Goal: Task Accomplishment & Management: Complete application form

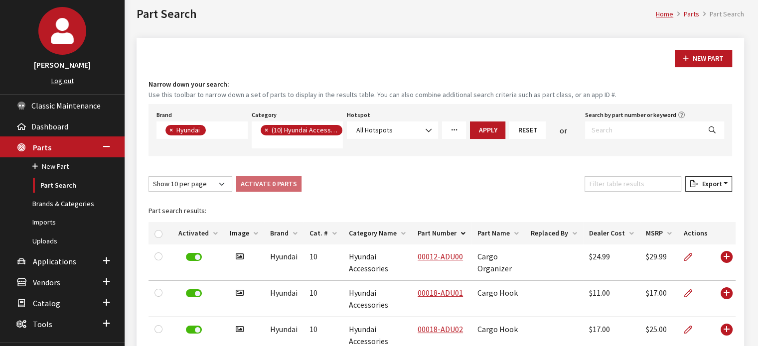
scroll to position [71, 0]
click at [661, 131] on input "Search by part number or keyword" at bounding box center [643, 130] width 116 height 17
paste input "TDF46-ACA00-A"
type input "TDF46-ACA00-A"
select select
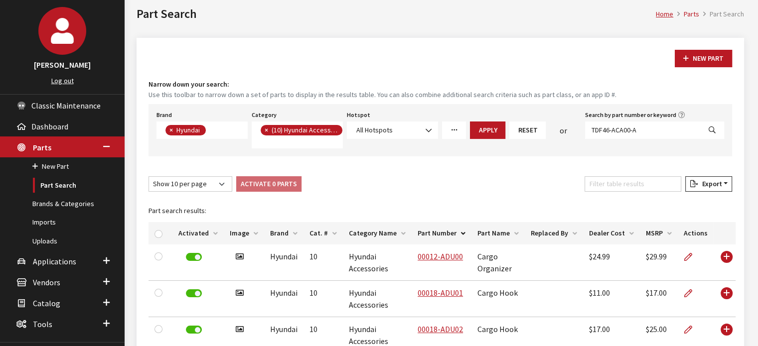
select select
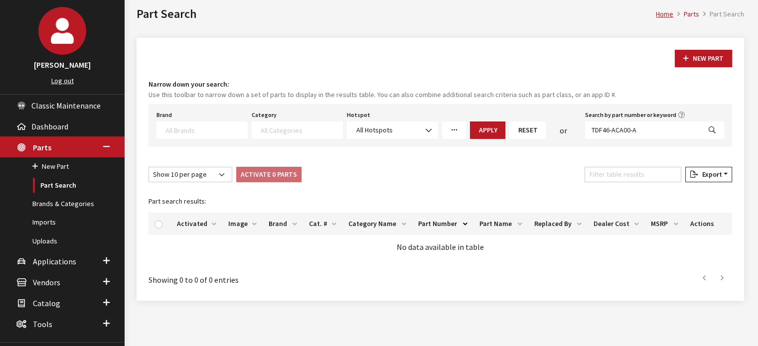
click at [701, 65] on button "New Part" at bounding box center [702, 58] width 57 height 17
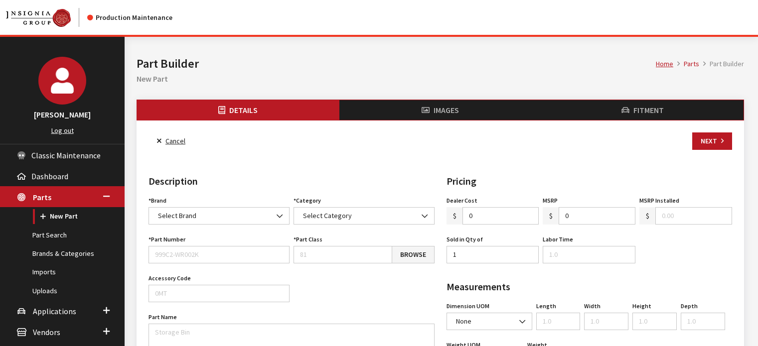
select select
click at [176, 205] on div "Brand Acura Alfa Romeo Audi BMW DoubleTake Ford Ford Racing GM GST Honda Hyunda…" at bounding box center [218, 209] width 145 height 31
click at [175, 223] on span "Select Brand" at bounding box center [218, 215] width 141 height 17
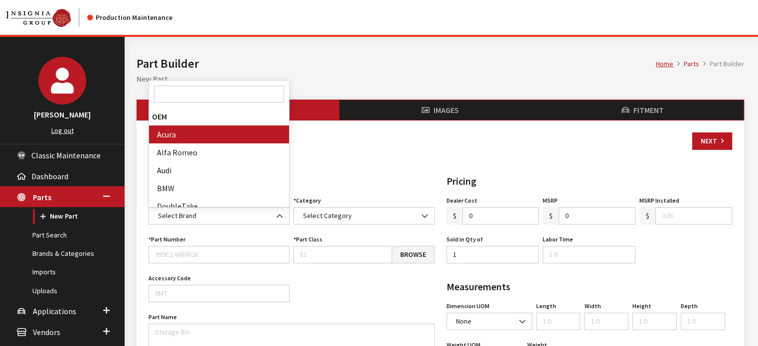
click at [198, 92] on input "Search" at bounding box center [219, 94] width 130 height 17
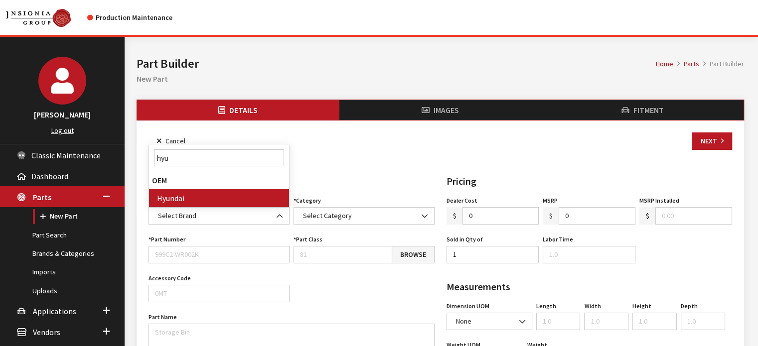
type input "hyu"
select select "24"
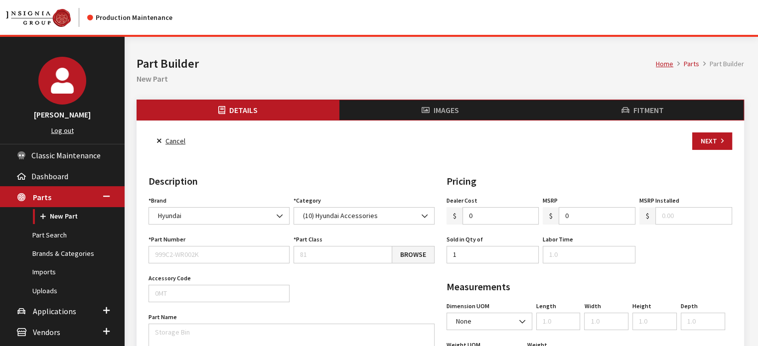
click at [246, 244] on div "Part Number Part Number is required." at bounding box center [218, 248] width 145 height 31
click at [243, 254] on input "Part Number" at bounding box center [218, 254] width 141 height 17
paste input "TDF46-ACA00-A"
type input "TDF46-ACA00-A"
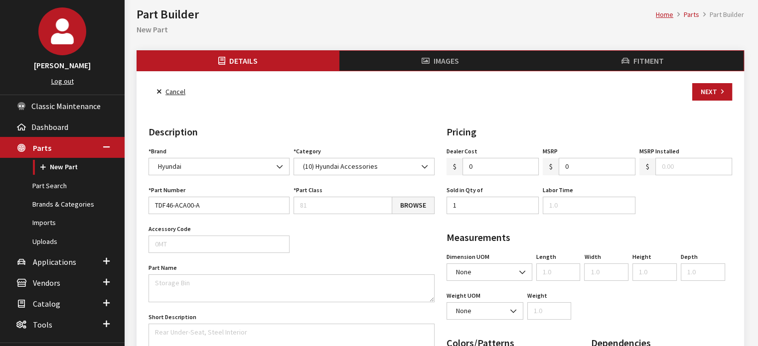
scroll to position [100, 0]
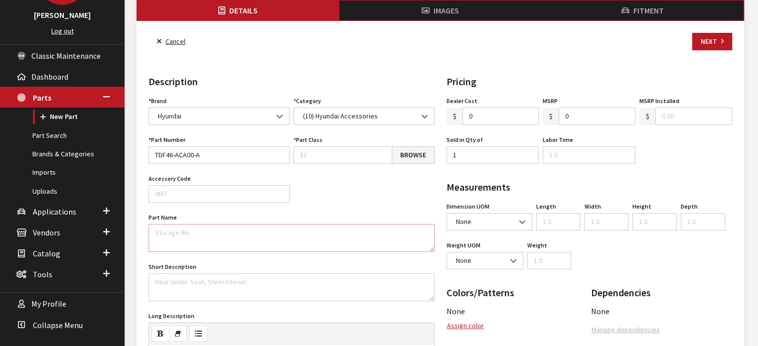
click at [189, 236] on textarea "Part Name" at bounding box center [291, 238] width 286 height 28
paste textarea "Mudguards - Front"
type textarea "Mudguards - Front"
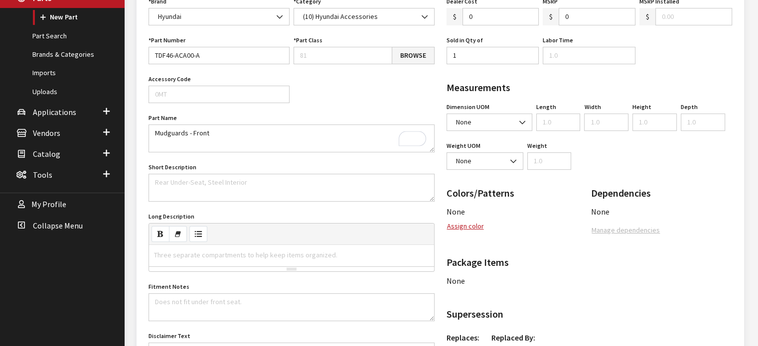
scroll to position [299, 0]
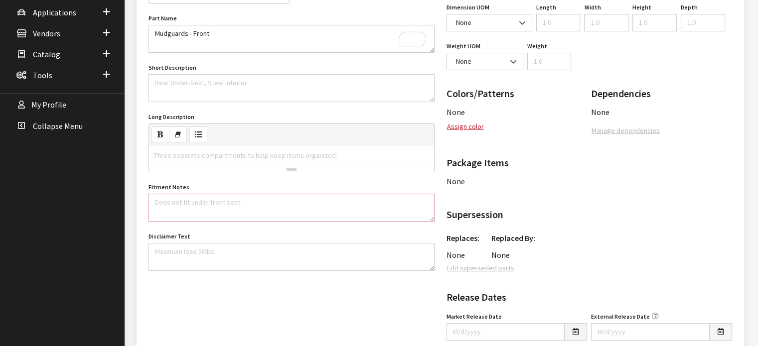
click at [223, 195] on textarea "Fitment Notes" at bounding box center [291, 208] width 286 height 28
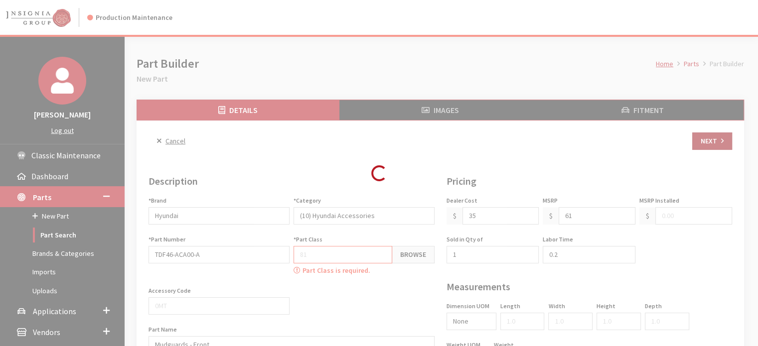
type input "35.00"
type input "61.00"
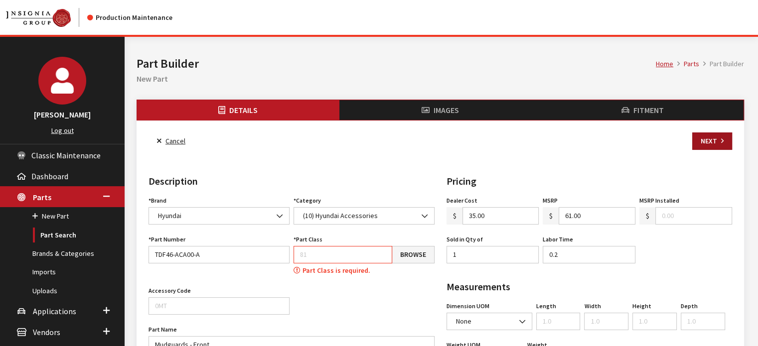
click at [707, 147] on button "Next" at bounding box center [712, 141] width 40 height 17
type input "35.00"
type input "61.00"
drag, startPoint x: 426, startPoint y: 241, endPoint x: 420, endPoint y: 246, distance: 7.8
click at [425, 242] on div "Part Class Browse Part Class is required." at bounding box center [363, 254] width 145 height 43
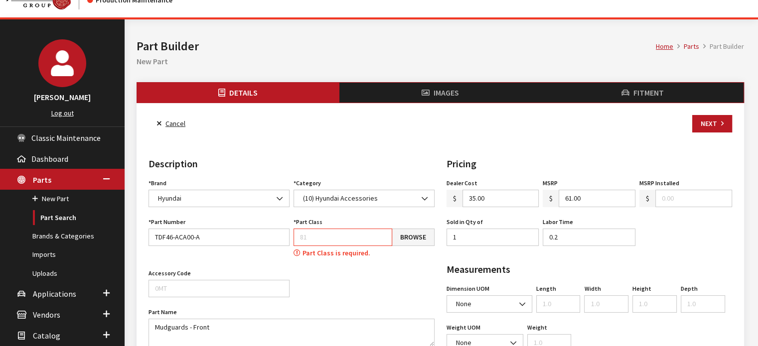
drag, startPoint x: 413, startPoint y: 253, endPoint x: 409, endPoint y: 256, distance: 5.7
click at [413, 253] on div "Part Class is required." at bounding box center [363, 253] width 141 height 10
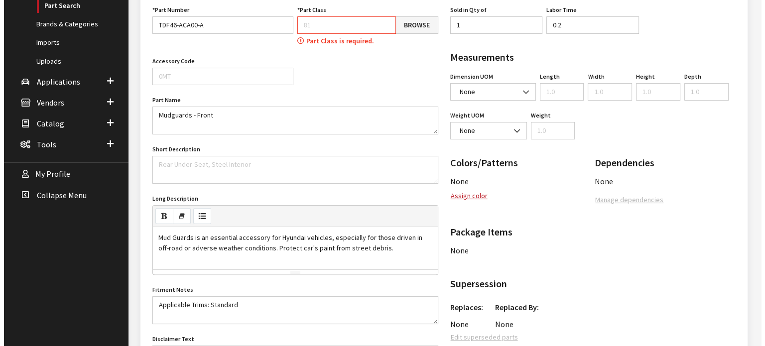
scroll to position [235, 0]
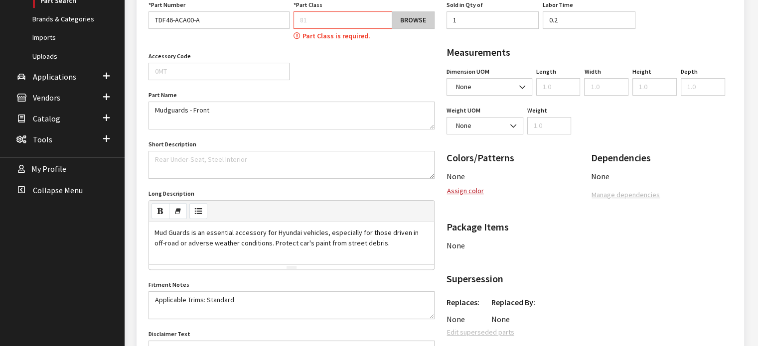
click at [417, 25] on link "Browse" at bounding box center [413, 19] width 43 height 17
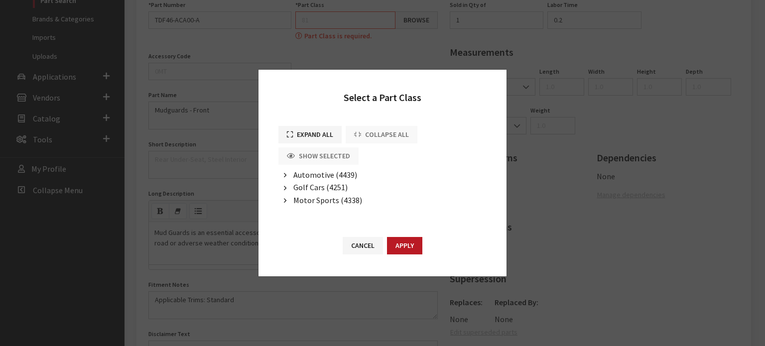
click at [308, 173] on span "Automotive (4439)" at bounding box center [325, 175] width 64 height 10
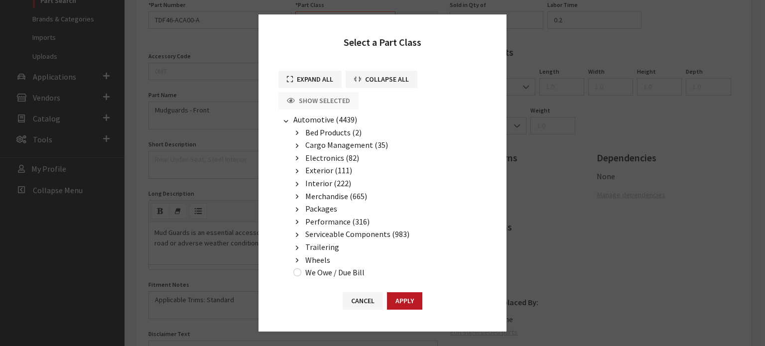
click at [322, 166] on span "Exterior (111)" at bounding box center [328, 170] width 47 height 10
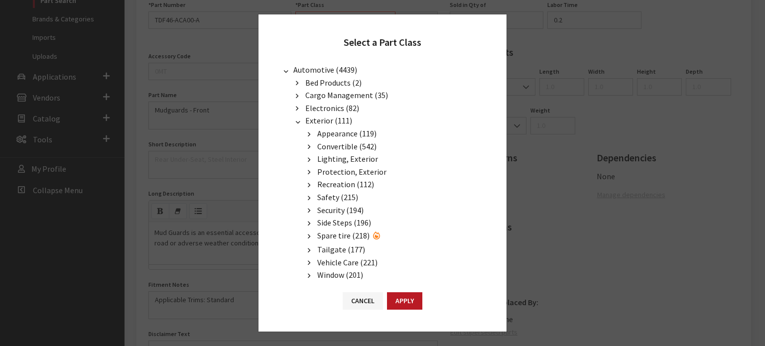
click at [341, 167] on span "Protection, Exterior" at bounding box center [351, 172] width 69 height 10
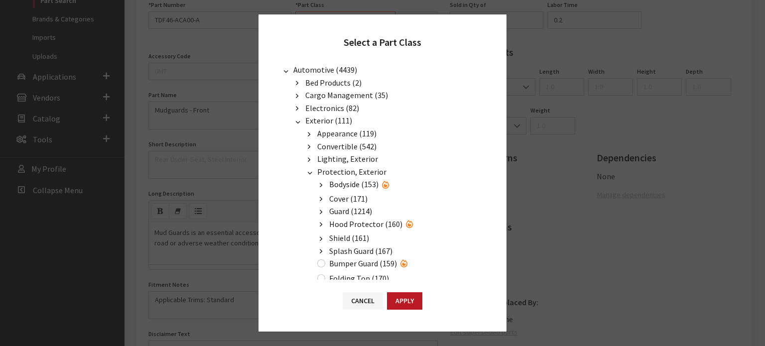
scroll to position [100, 0]
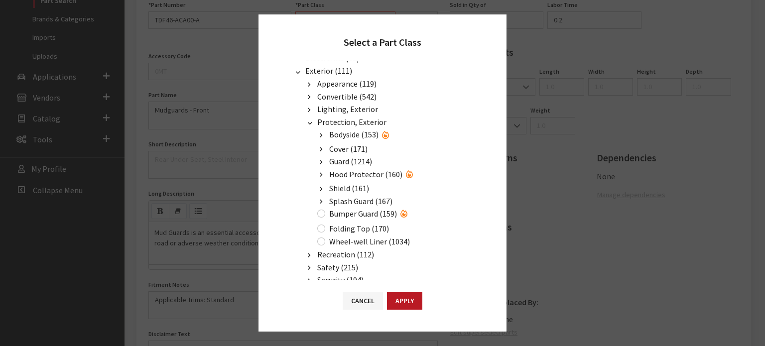
click at [350, 200] on span "Splash Guard (167)" at bounding box center [360, 201] width 63 height 10
click at [362, 211] on span "Splash Guard Front Only (819)" at bounding box center [392, 214] width 102 height 10
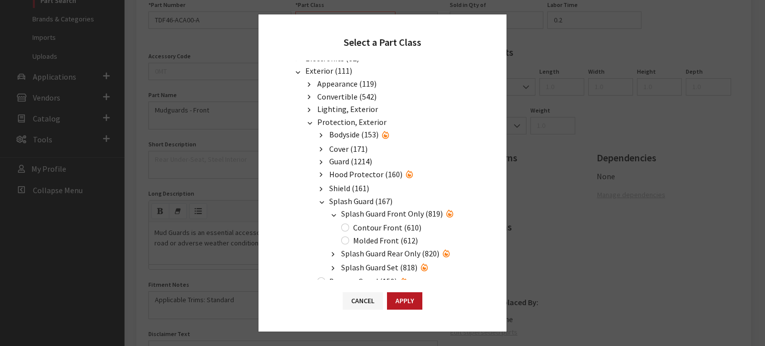
click at [367, 236] on label "Molded Front (612)" at bounding box center [385, 241] width 65 height 12
click at [349, 237] on input "Molded Front (612)" at bounding box center [345, 241] width 8 height 8
radio input "true"
drag, startPoint x: 375, startPoint y: 221, endPoint x: 392, endPoint y: 251, distance: 34.8
click at [375, 222] on label "Contour Front (610)" at bounding box center [387, 228] width 68 height 12
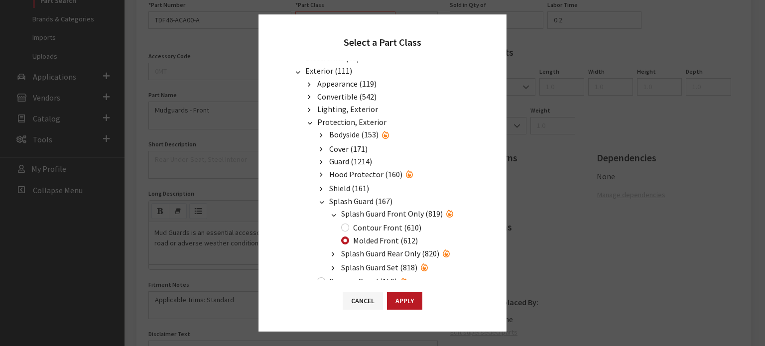
click at [349, 224] on input "Contour Front (610)" at bounding box center [345, 228] width 8 height 8
radio input "true"
drag, startPoint x: 414, startPoint y: 312, endPoint x: 420, endPoint y: 306, distance: 8.1
click at [414, 312] on div "Cancel Apply" at bounding box center [383, 306] width 248 height 52
click at [406, 296] on button "Apply" at bounding box center [404, 300] width 35 height 17
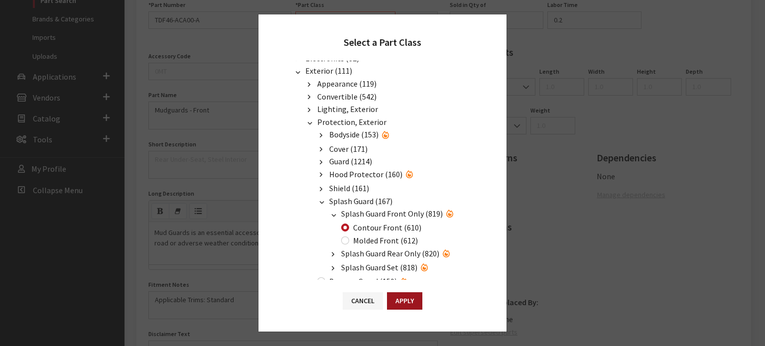
type input "610"
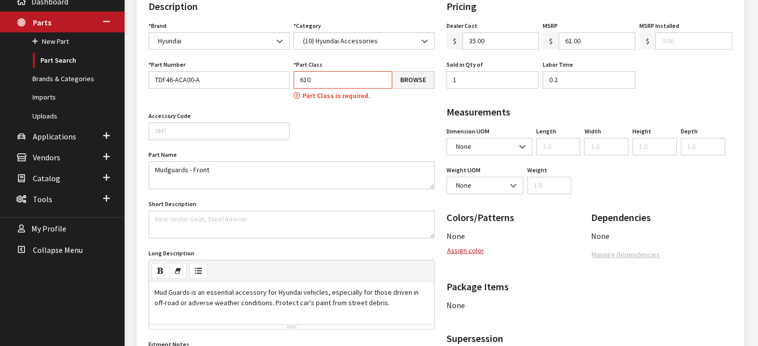
scroll to position [0, 0]
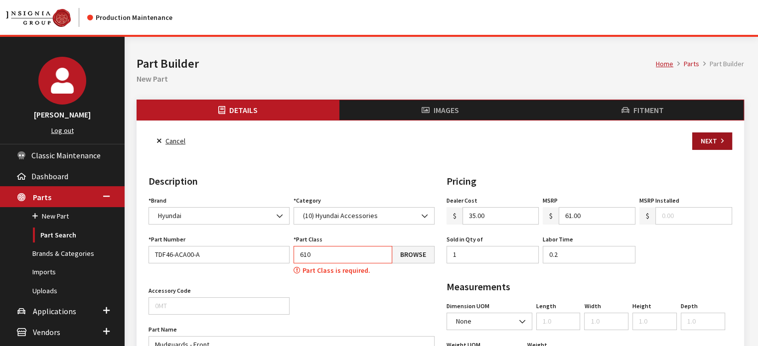
click at [725, 138] on button "Next" at bounding box center [712, 141] width 40 height 17
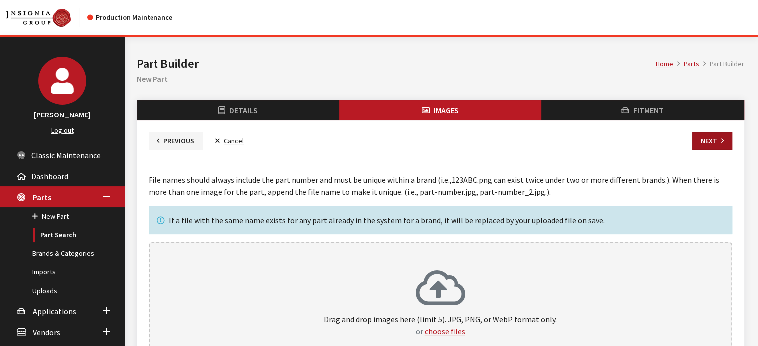
click at [721, 139] on icon "button" at bounding box center [722, 141] width 2 height 7
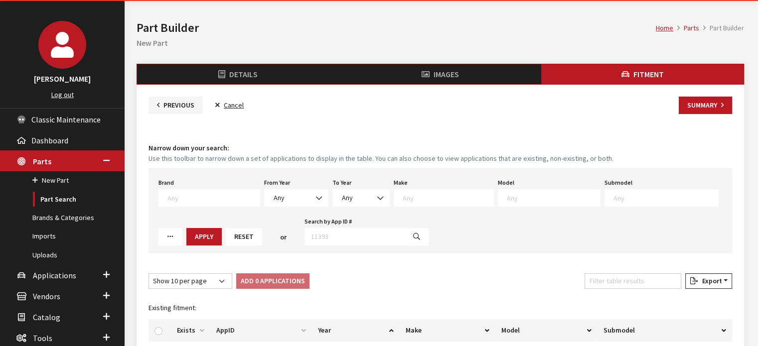
scroll to position [50, 0]
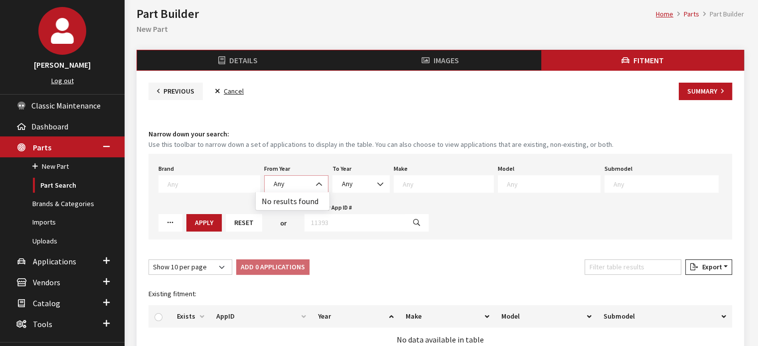
click at [279, 179] on span "Any" at bounding box center [295, 184] width 51 height 10
click at [288, 179] on span "Any" at bounding box center [295, 184] width 51 height 10
click at [290, 184] on span "Any" at bounding box center [295, 184] width 51 height 10
drag, startPoint x: 161, startPoint y: 184, endPoint x: 189, endPoint y: 183, distance: 28.4
click at [161, 184] on span at bounding box center [209, 183] width 102 height 17
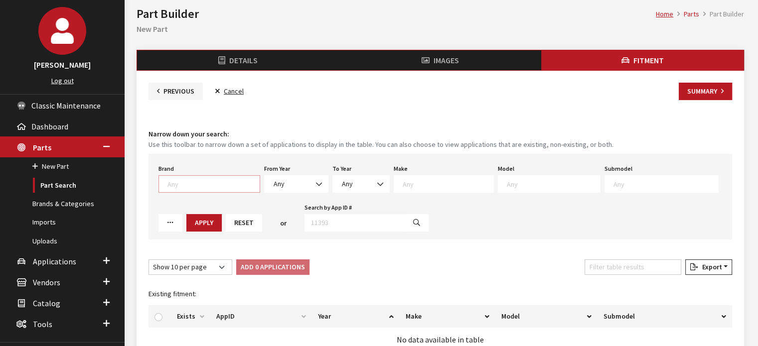
scroll to position [0, 0]
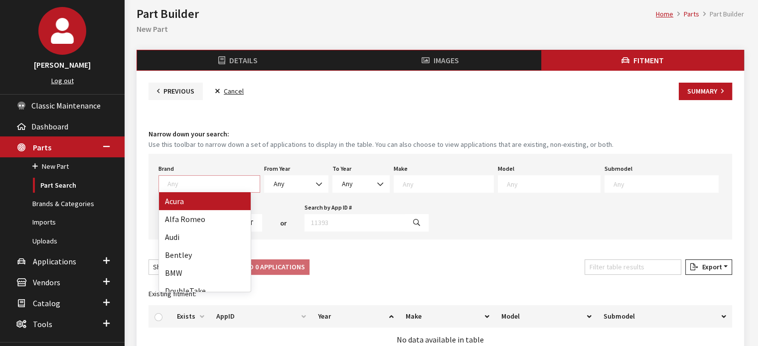
click at [189, 182] on textarea "Search" at bounding box center [213, 183] width 92 height 9
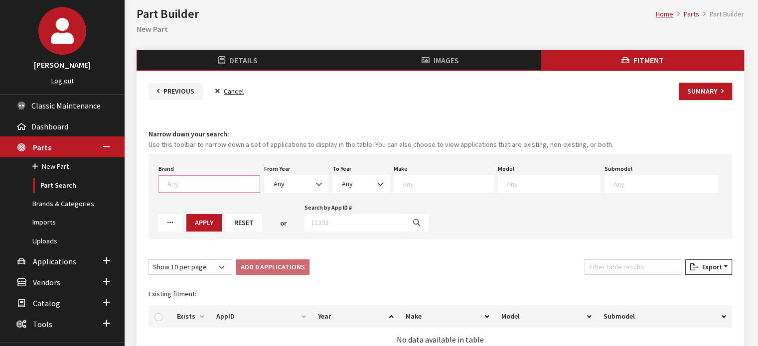
click at [189, 182] on textarea "Search" at bounding box center [213, 183] width 92 height 9
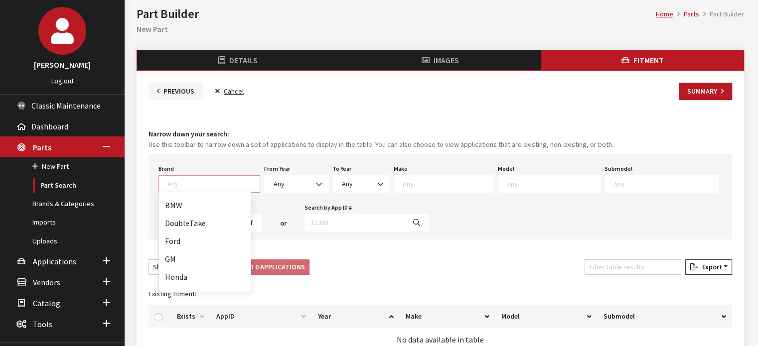
scroll to position [149, 0]
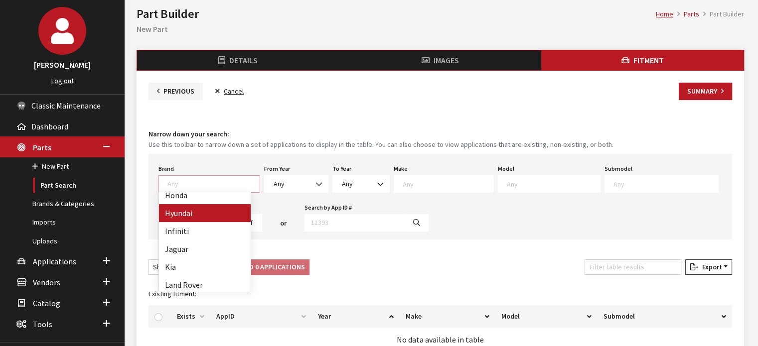
select select "24"
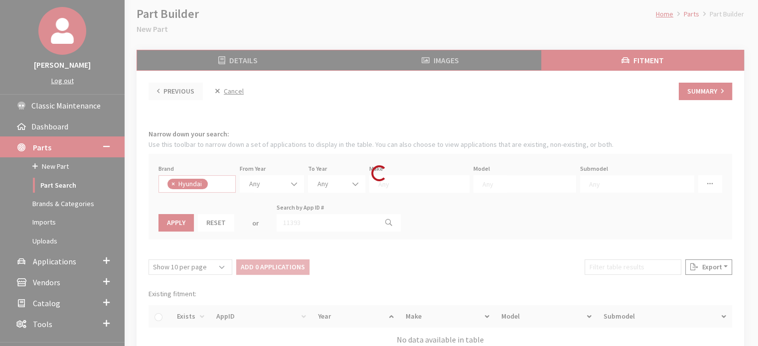
scroll to position [93, 0]
select select
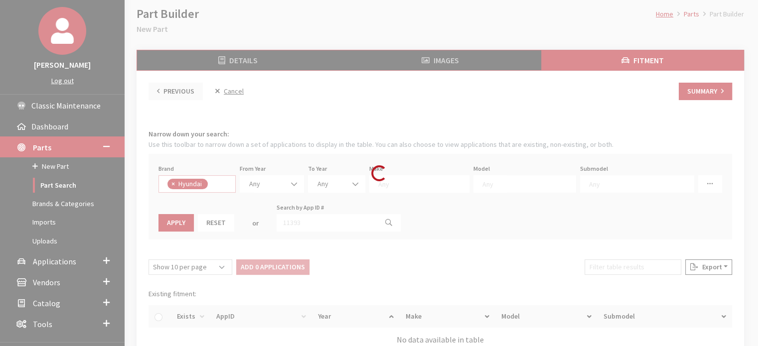
select select
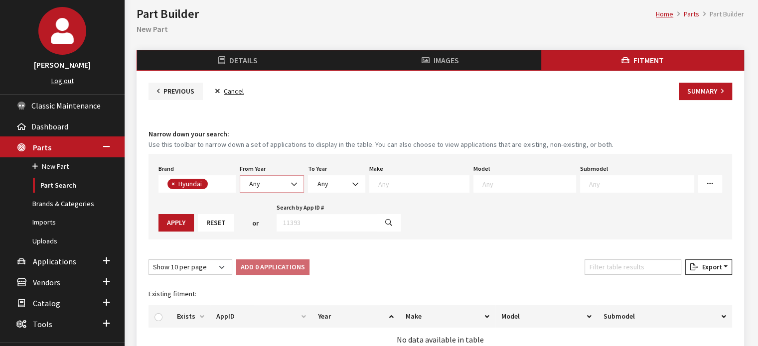
click at [270, 175] on span "Any" at bounding box center [272, 183] width 64 height 17
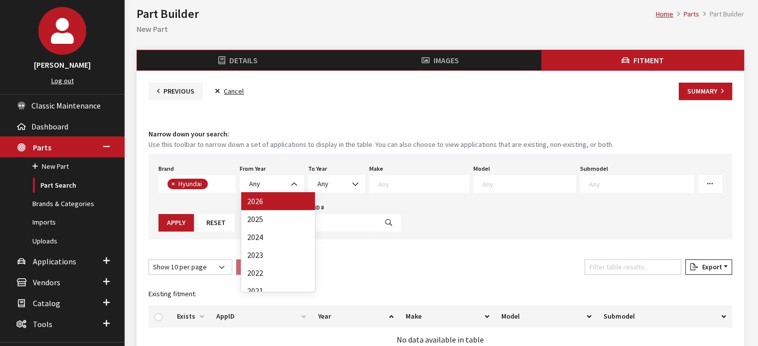
drag, startPoint x: 282, startPoint y: 203, endPoint x: 397, endPoint y: 197, distance: 114.2
select select "2026"
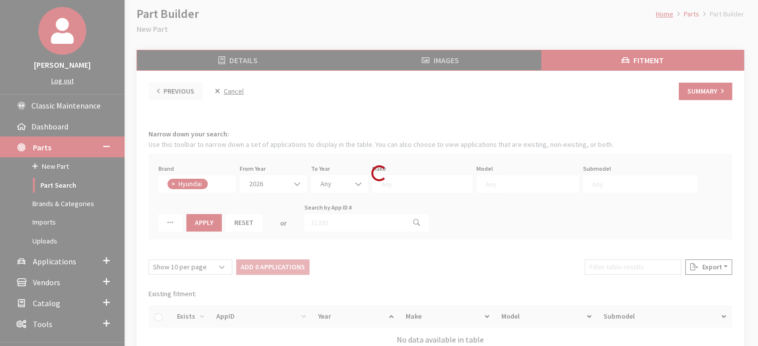
select select
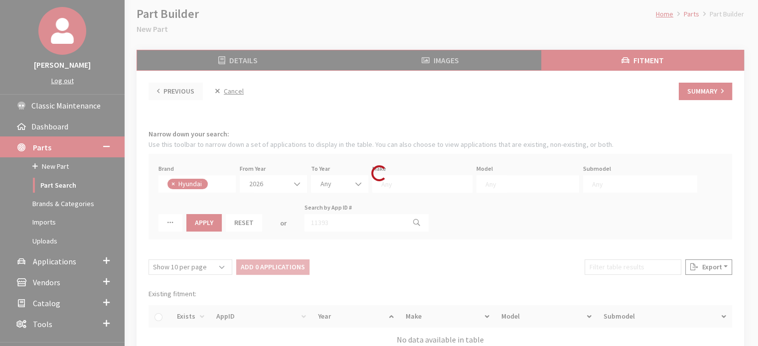
select select "2026"
select select "30"
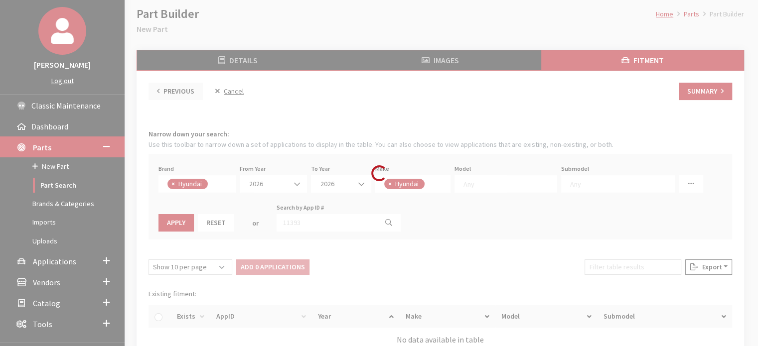
click at [409, 181] on div "Loading..." at bounding box center [379, 173] width 758 height 346
select select
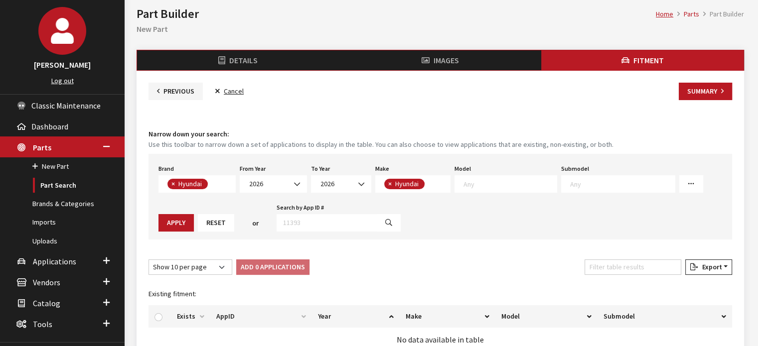
click at [516, 188] on span at bounding box center [505, 183] width 103 height 17
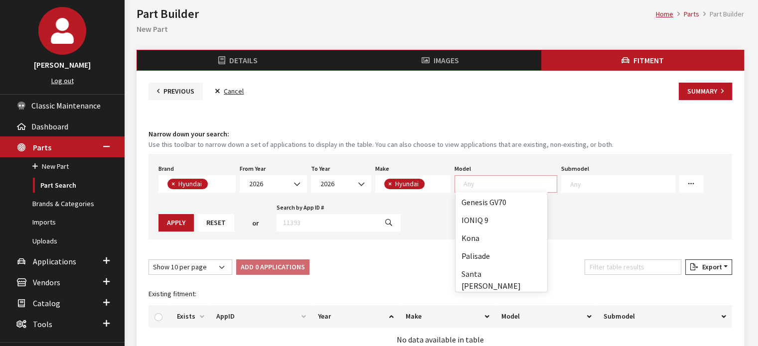
scroll to position [100, 0]
select select "1426"
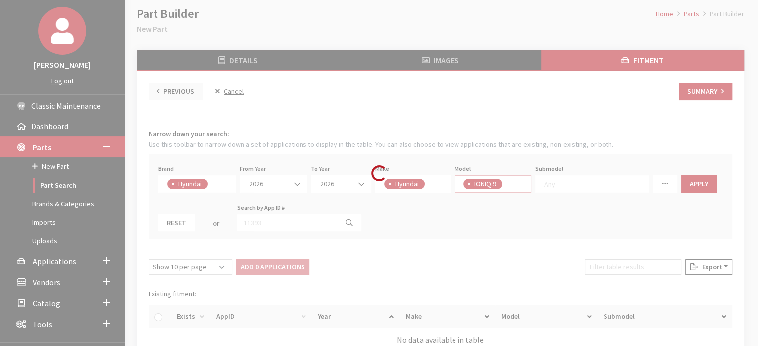
scroll to position [46, 0]
select select
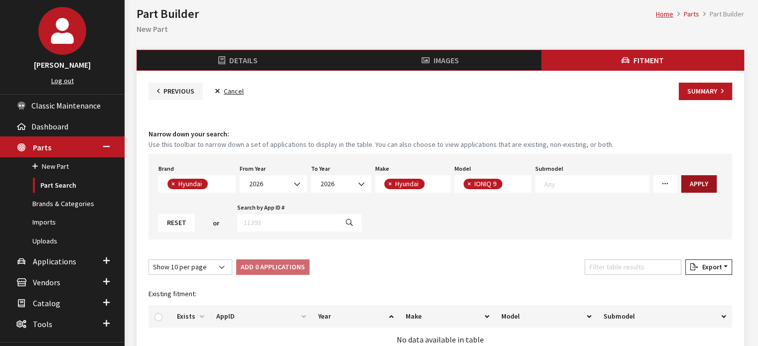
click at [688, 181] on button "Apply" at bounding box center [698, 183] width 35 height 17
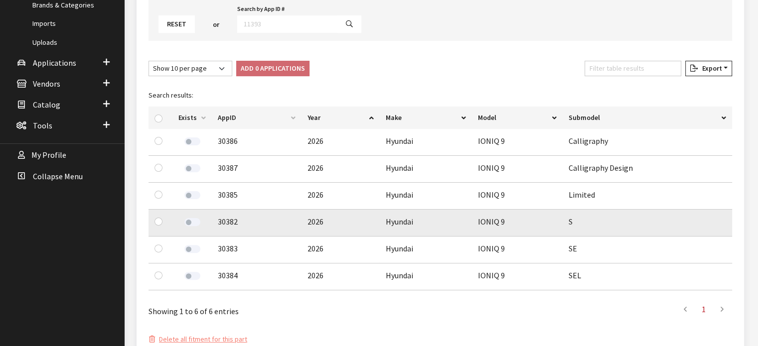
scroll to position [249, 0]
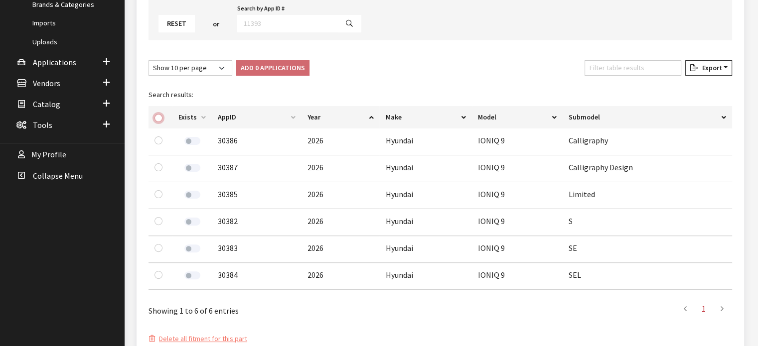
click at [157, 114] on input "checkbox" at bounding box center [158, 118] width 8 height 8
checkbox input "true"
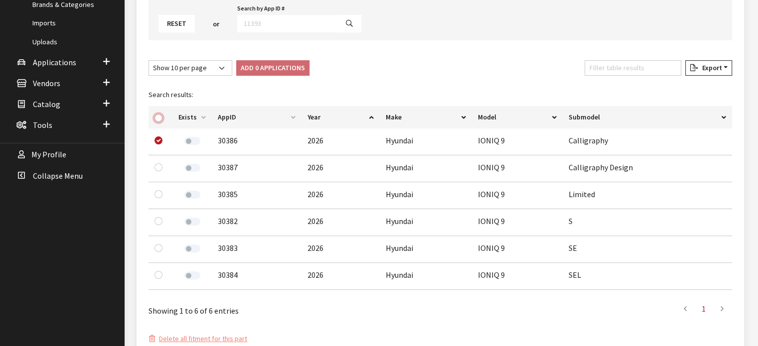
checkbox input "true"
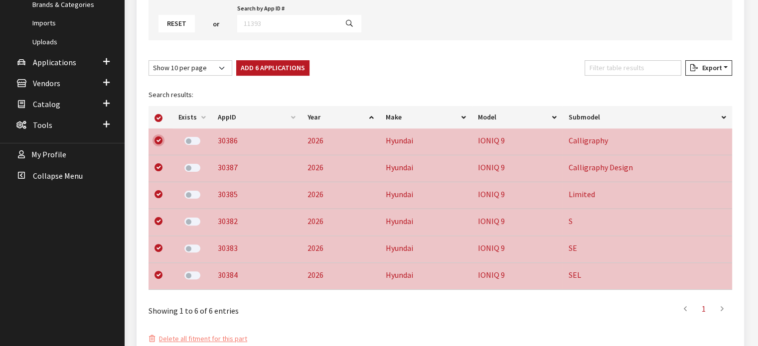
click at [159, 140] on input "checkbox" at bounding box center [158, 140] width 8 height 8
checkbox input "false"
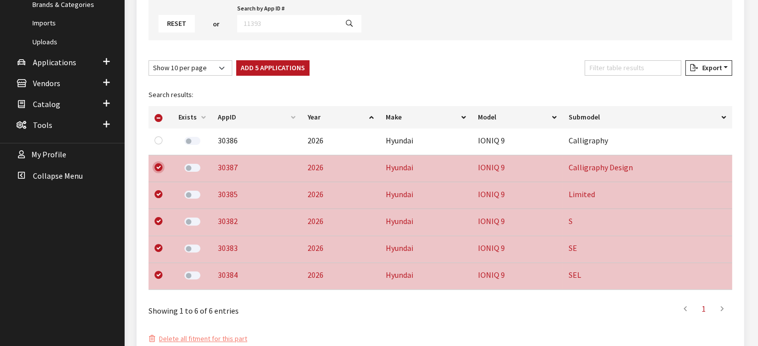
click at [155, 164] on input "checkbox" at bounding box center [158, 167] width 8 height 8
checkbox input "false"
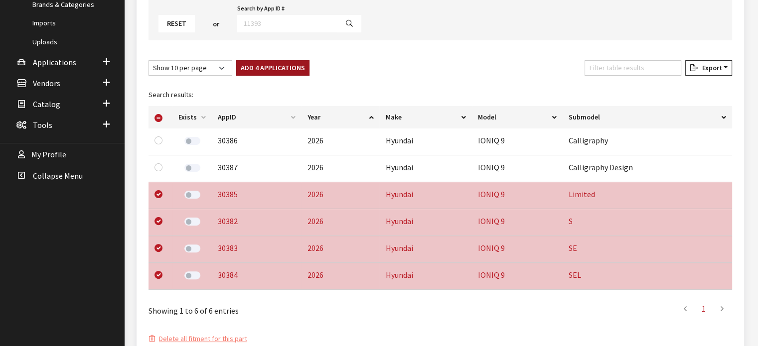
click at [284, 69] on button "Add 4 Applications" at bounding box center [272, 67] width 73 height 15
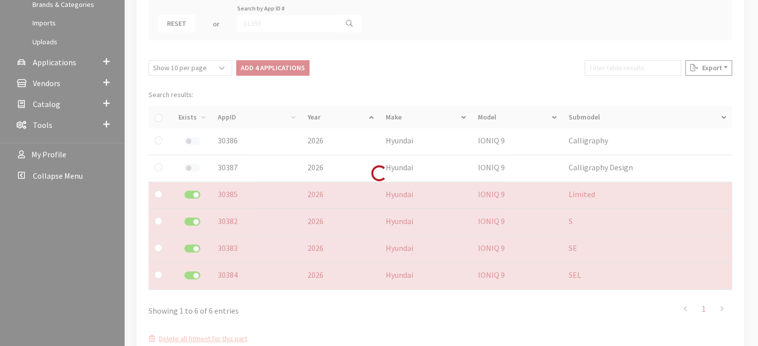
checkbox input "false"
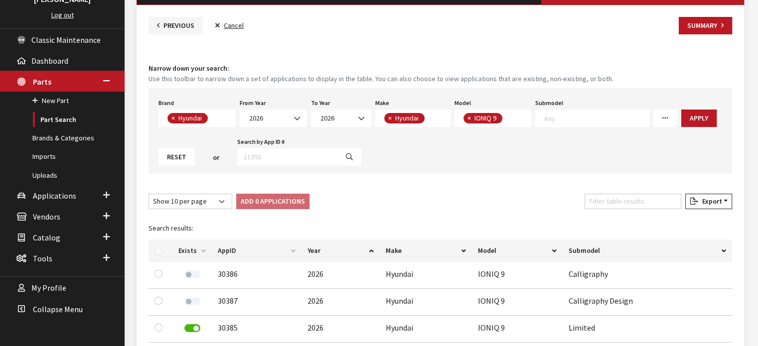
scroll to position [0, 0]
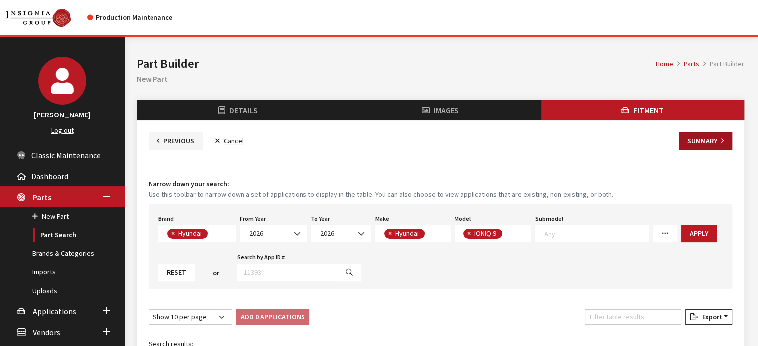
click at [708, 139] on button "Summary" at bounding box center [704, 141] width 53 height 17
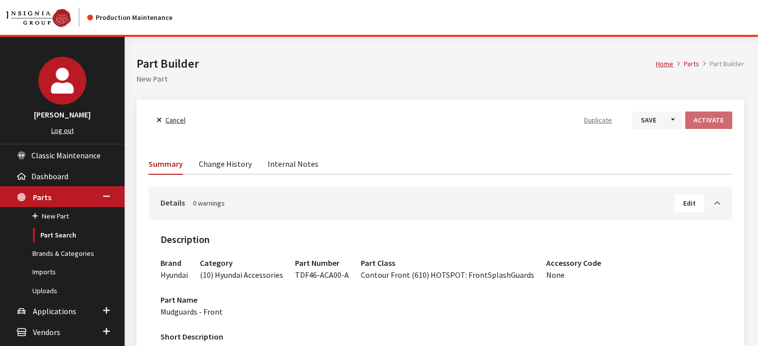
click at [643, 124] on button "Save" at bounding box center [648, 120] width 32 height 17
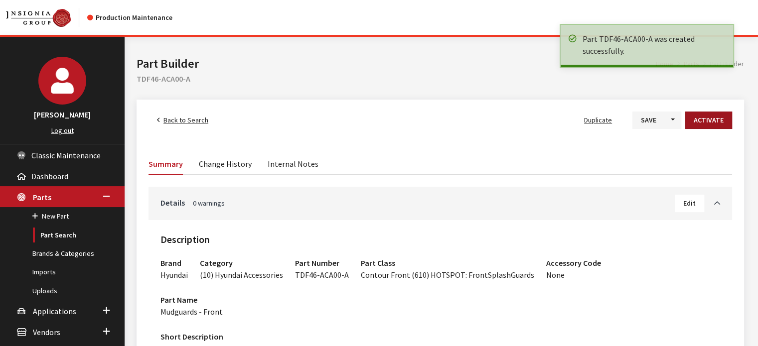
click at [707, 123] on button "Activate" at bounding box center [708, 120] width 47 height 17
click at [196, 118] on span "Back to Search" at bounding box center [185, 120] width 45 height 9
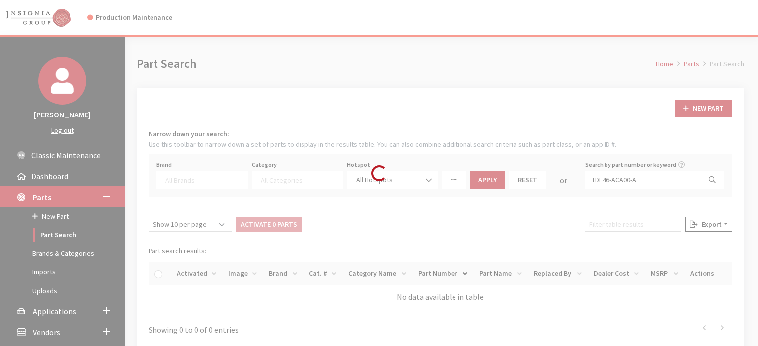
select select
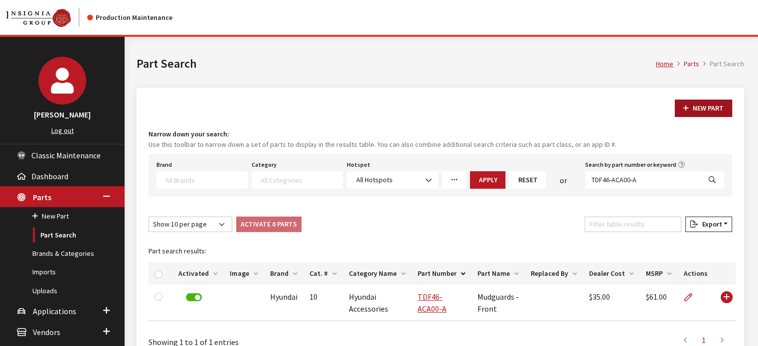
click at [698, 111] on button "New Part" at bounding box center [702, 108] width 57 height 17
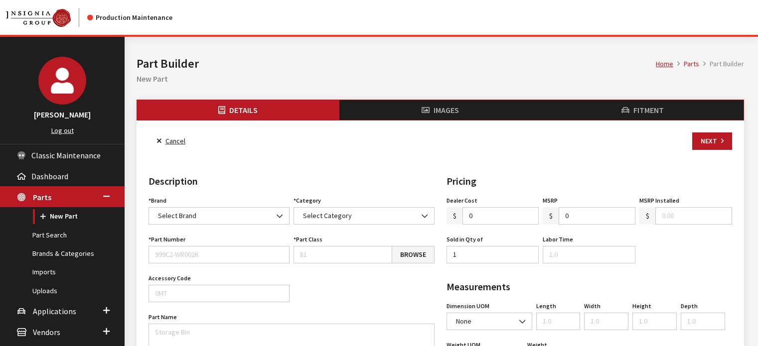
select select
click at [208, 214] on span "Select Brand" at bounding box center [219, 216] width 128 height 10
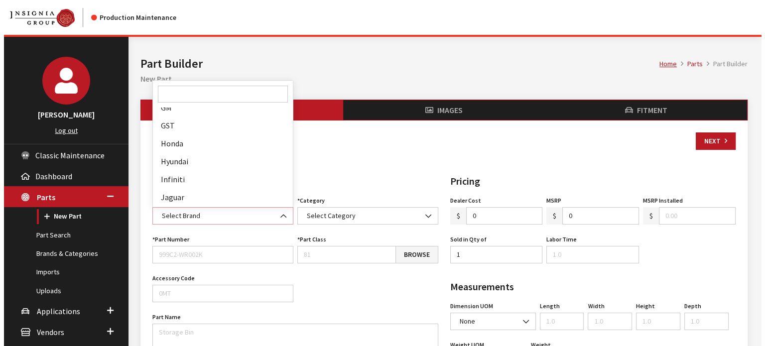
scroll to position [199, 0]
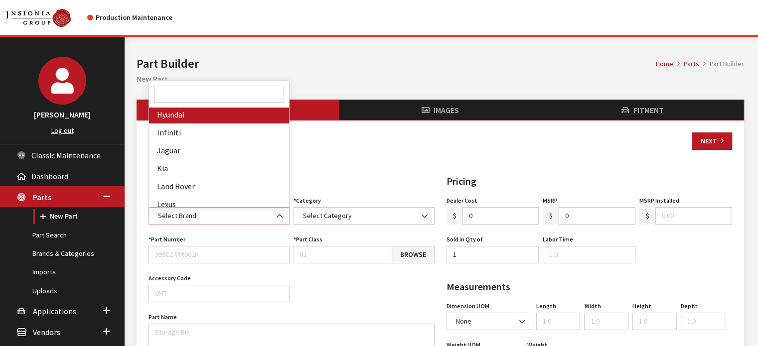
select select "24"
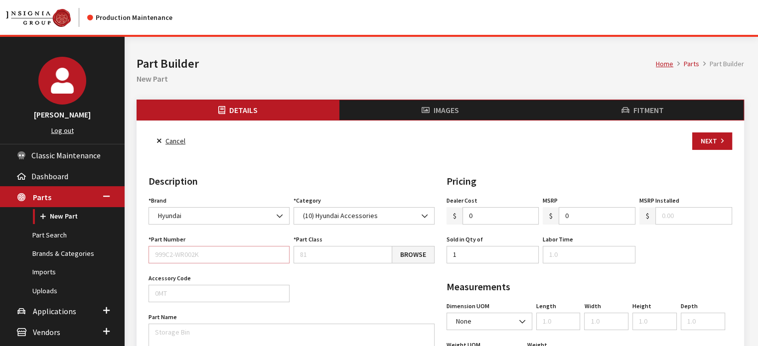
drag, startPoint x: 220, startPoint y: 255, endPoint x: 607, endPoint y: 171, distance: 395.5
click at [220, 255] on input "Part Number" at bounding box center [218, 254] width 141 height 17
drag, startPoint x: 207, startPoint y: 252, endPoint x: 202, endPoint y: 254, distance: 5.4
click at [207, 252] on input "Part Number" at bounding box center [218, 254] width 141 height 17
paste input "TDF46-ACA10-A"
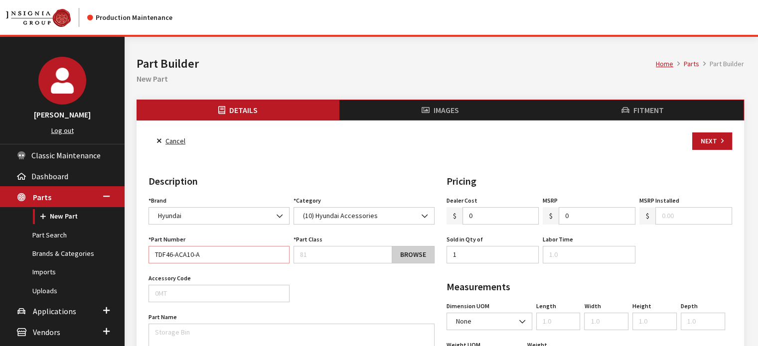
type input "TDF46-ACA10-A"
drag, startPoint x: 409, startPoint y: 246, endPoint x: 409, endPoint y: 255, distance: 9.0
click at [409, 247] on link "Browse" at bounding box center [413, 254] width 43 height 17
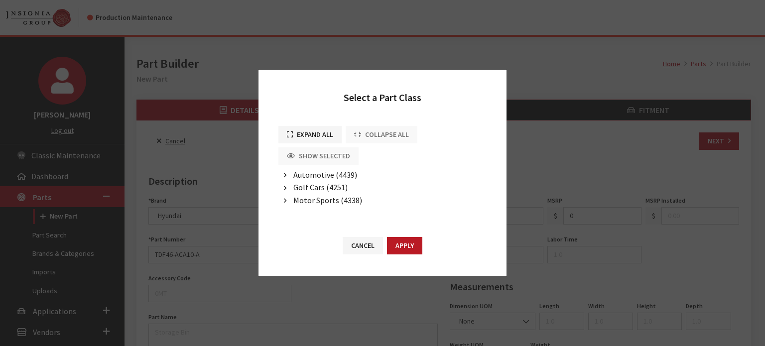
click at [334, 172] on span "Automotive (4439)" at bounding box center [325, 175] width 64 height 10
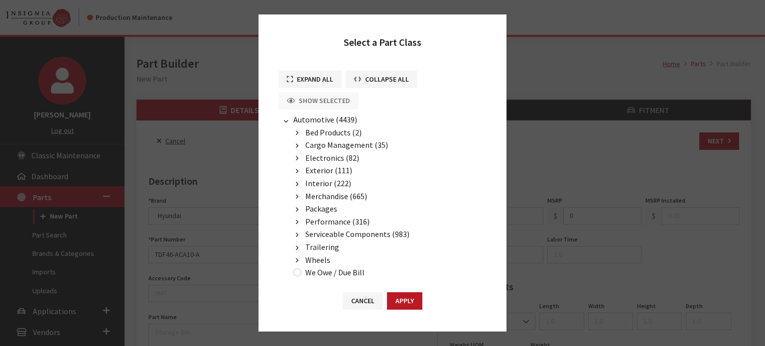
click at [318, 171] on span "Exterior (111)" at bounding box center [328, 170] width 47 height 10
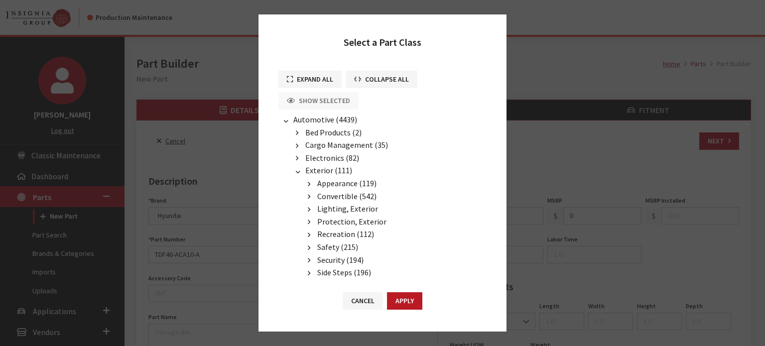
scroll to position [50, 0]
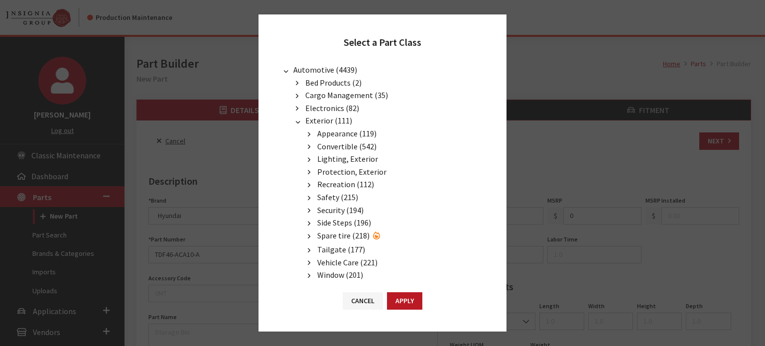
click at [342, 172] on span "Protection, Exterior" at bounding box center [351, 172] width 69 height 10
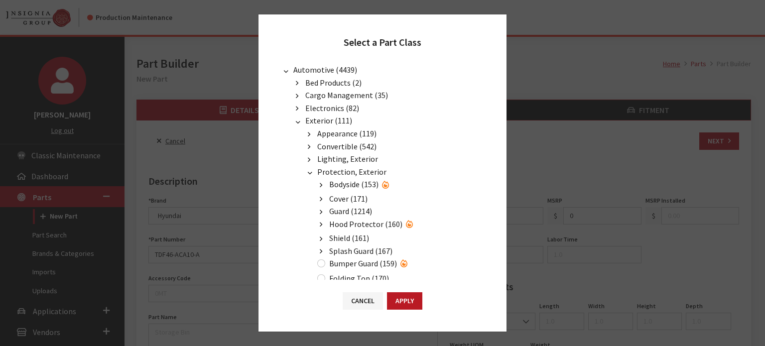
click at [353, 246] on span "Splash Guard (167)" at bounding box center [360, 251] width 63 height 10
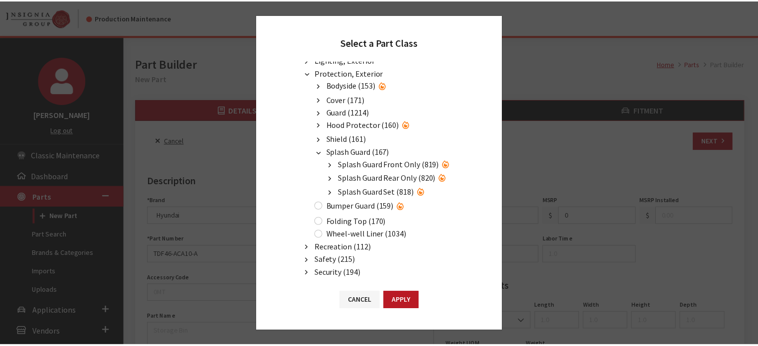
scroll to position [149, 0]
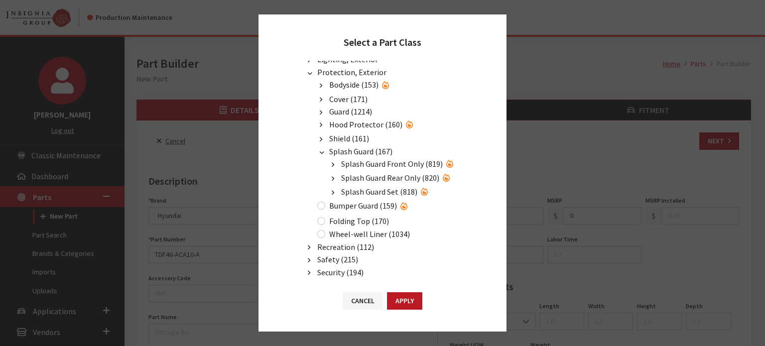
click at [388, 159] on span "Splash Guard Front Only (819)" at bounding box center [392, 164] width 102 height 10
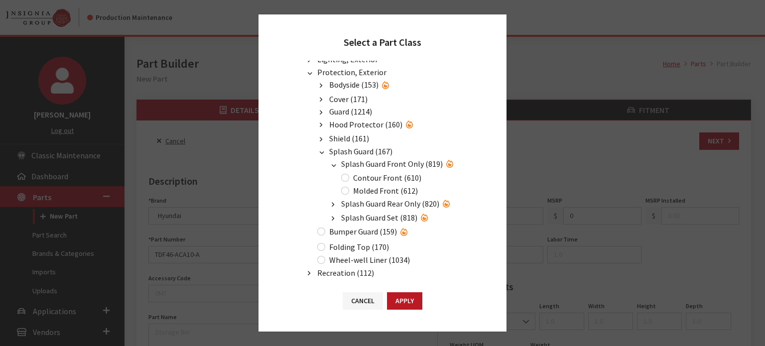
click at [387, 177] on label "Contour Front (610)" at bounding box center [387, 178] width 68 height 12
click at [349, 177] on input "Contour Front (610)" at bounding box center [345, 178] width 8 height 8
radio input "true"
click at [408, 299] on button "Apply" at bounding box center [404, 300] width 35 height 17
type input "610"
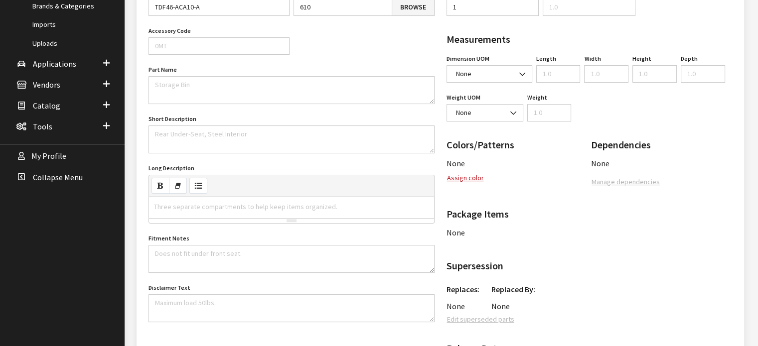
scroll to position [249, 0]
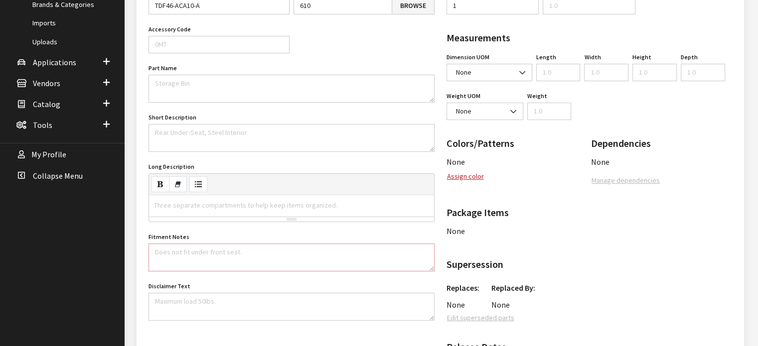
drag, startPoint x: 249, startPoint y: 264, endPoint x: 245, endPoint y: 260, distance: 6.0
click at [248, 263] on textarea "Fitment Notes" at bounding box center [291, 258] width 286 height 28
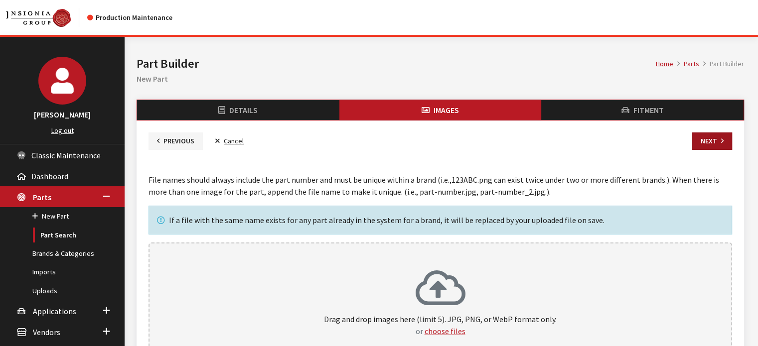
click at [707, 136] on button "Next" at bounding box center [712, 141] width 40 height 17
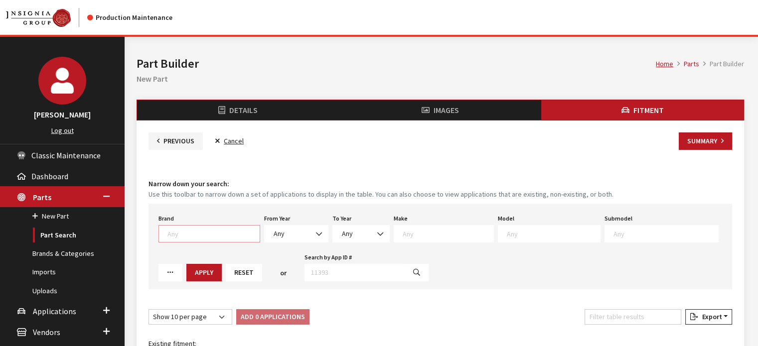
click at [201, 230] on textarea "Search" at bounding box center [213, 233] width 92 height 9
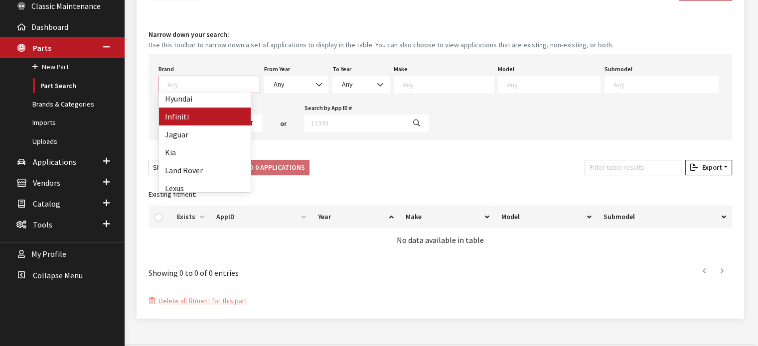
scroll to position [149, 0]
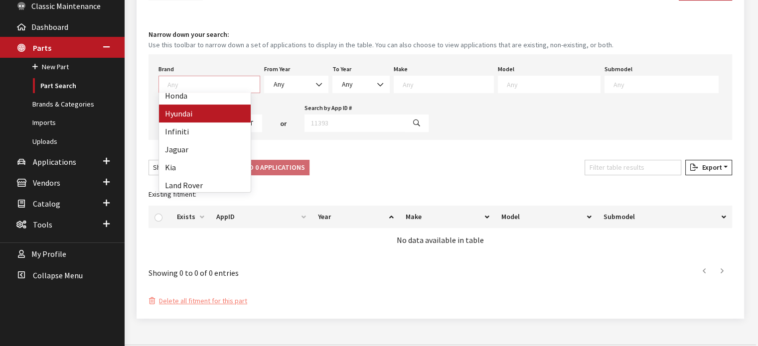
select select "24"
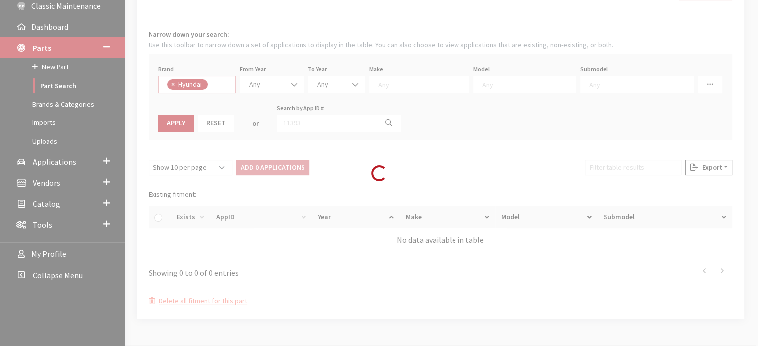
select select
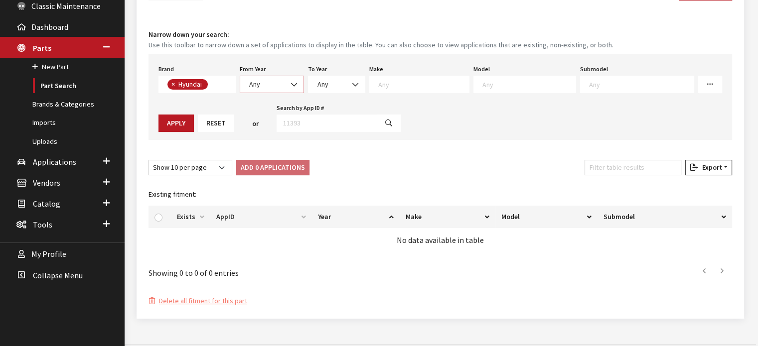
click at [272, 82] on span "Any" at bounding box center [271, 84] width 51 height 10
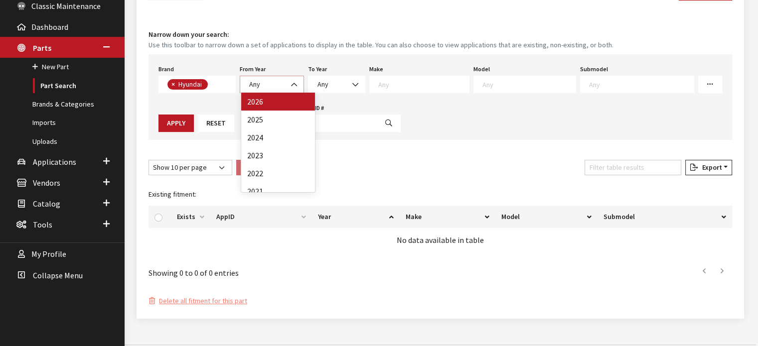
select select "2026"
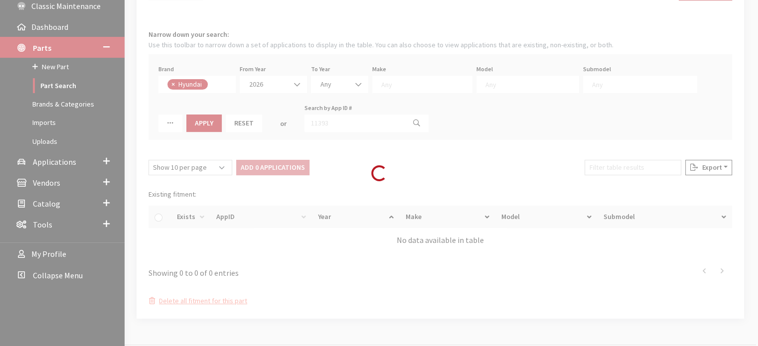
select select
select select "2026"
select select
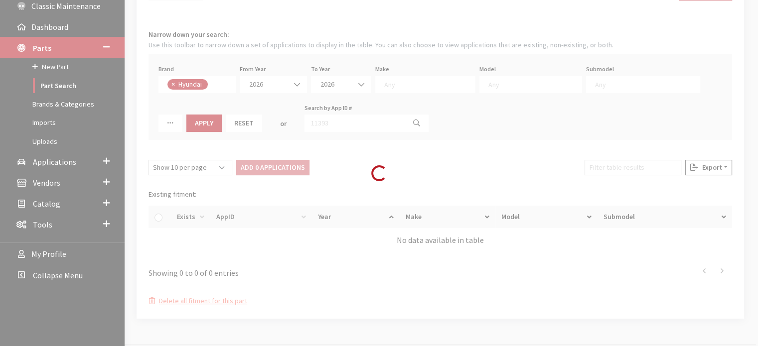
select select
select select "30"
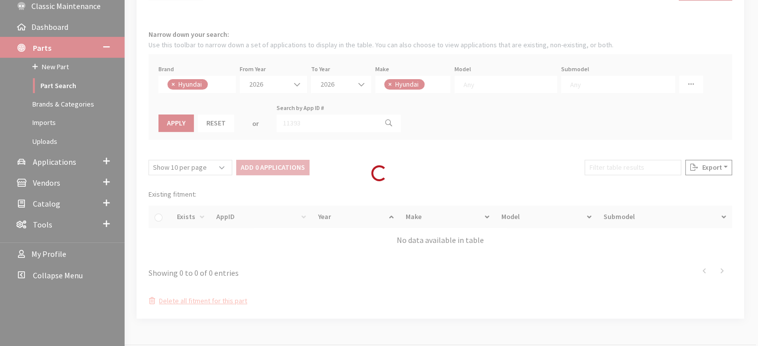
select select
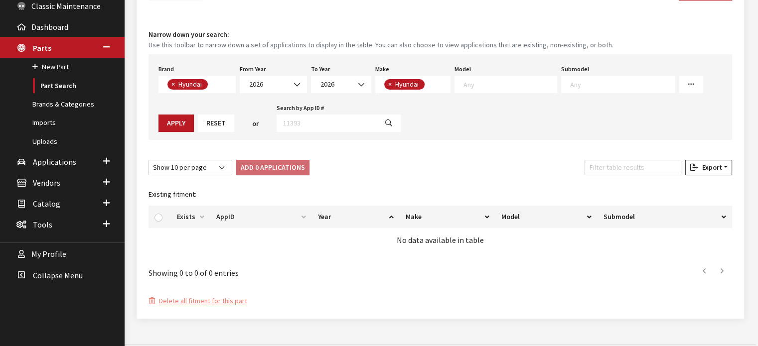
click at [471, 81] on textarea "Search" at bounding box center [509, 84] width 93 height 9
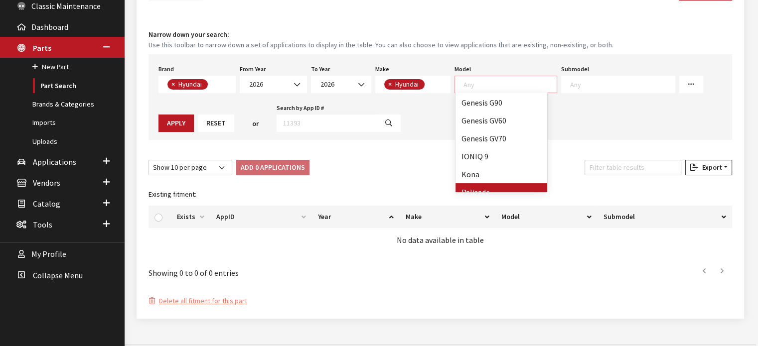
scroll to position [50, 0]
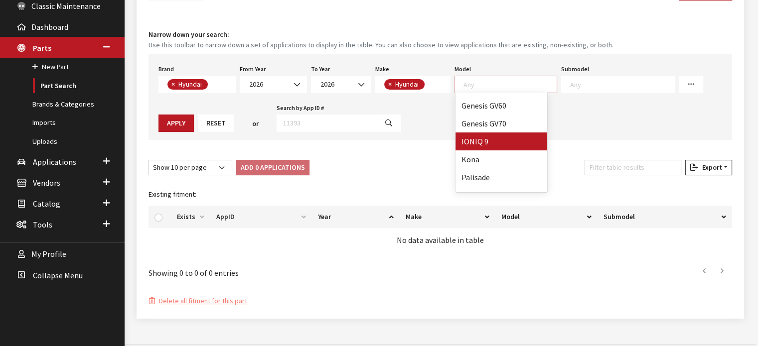
select select "1426"
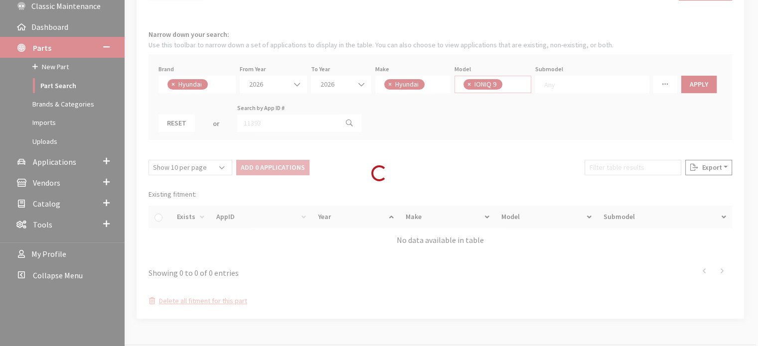
scroll to position [46, 0]
select select
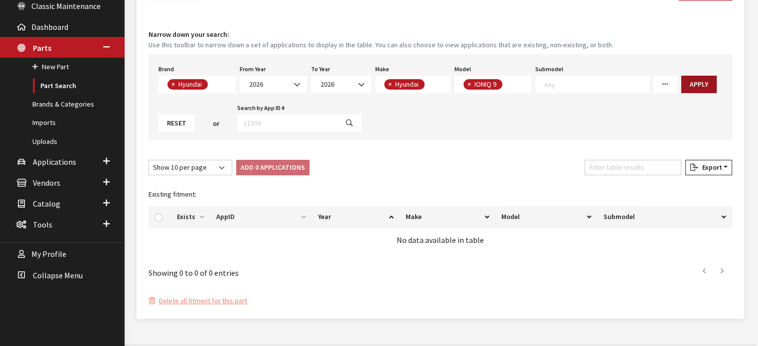
click at [690, 82] on button "Apply" at bounding box center [698, 84] width 35 height 17
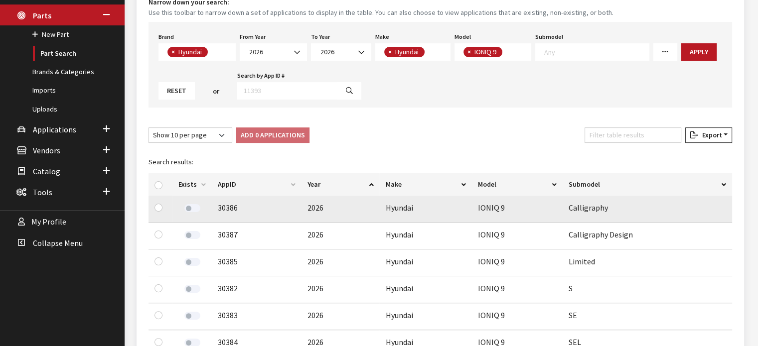
scroll to position [199, 0]
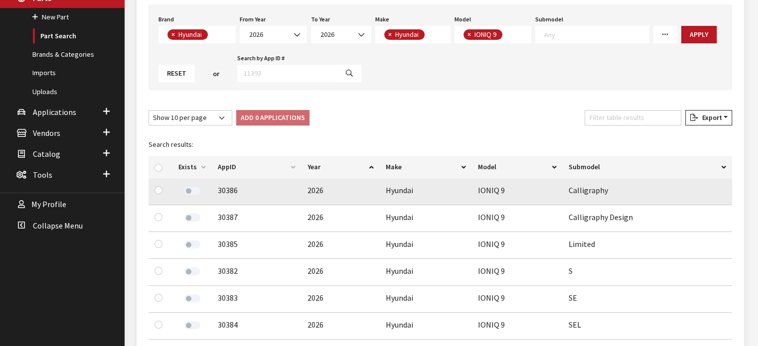
drag, startPoint x: 154, startPoint y: 187, endPoint x: 154, endPoint y: 194, distance: 6.5
click at [154, 187] on div at bounding box center [160, 190] width 12 height 12
click at [156, 187] on input "checkbox" at bounding box center [158, 190] width 8 height 8
checkbox input "true"
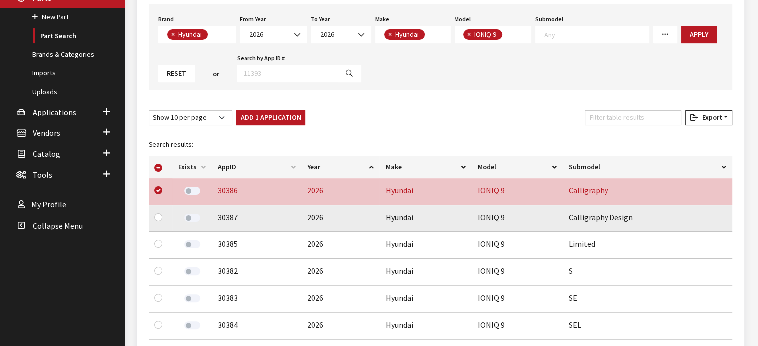
click at [156, 213] on div at bounding box center [160, 217] width 12 height 12
click at [157, 216] on input "checkbox" at bounding box center [158, 217] width 8 height 8
checkbox input "true"
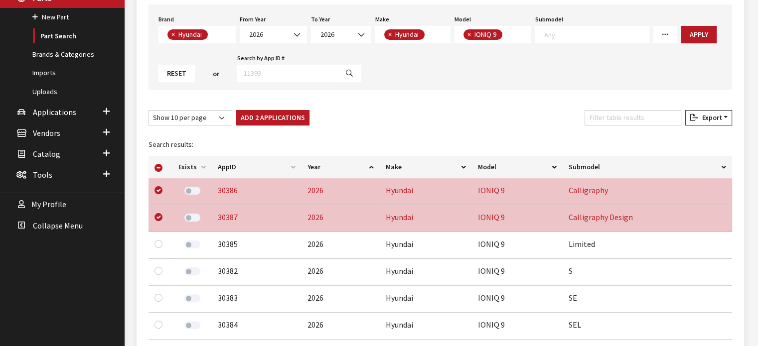
click at [283, 101] on div "Fitment Narrow down your search: Use this toolbar to narrow down a set of appli…" at bounding box center [439, 185] width 587 height 420
click at [277, 113] on button "Add 2 Applications" at bounding box center [272, 117] width 73 height 15
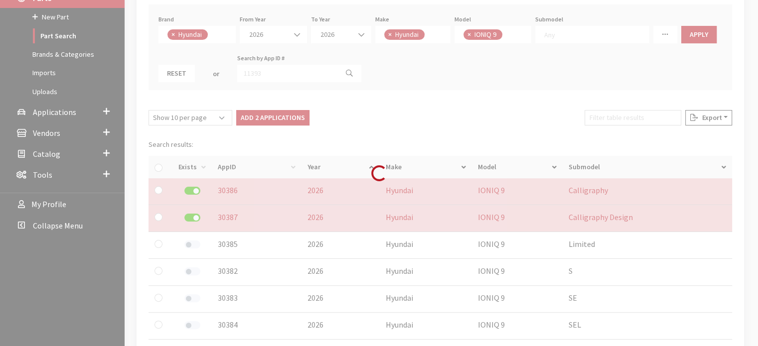
checkbox input "false"
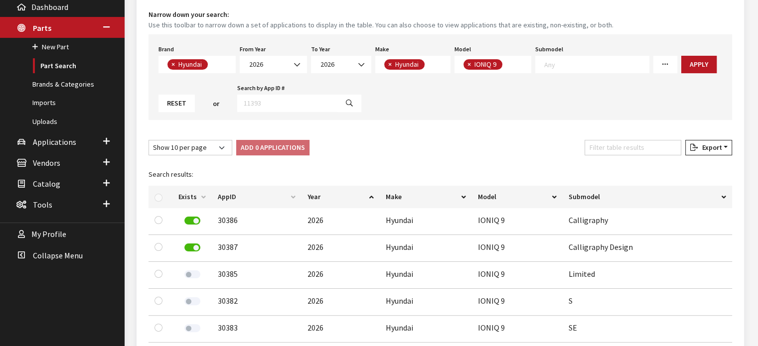
scroll to position [50, 0]
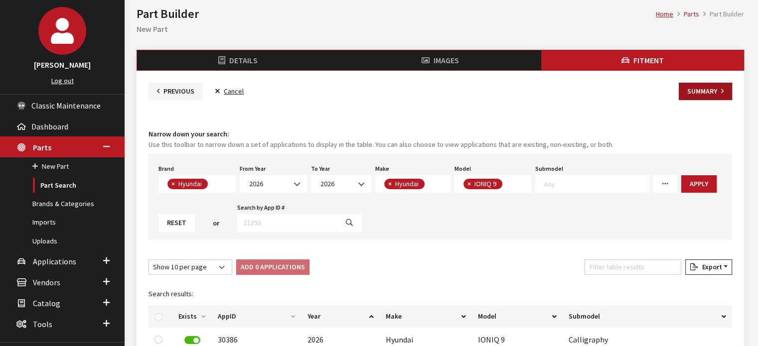
click at [714, 94] on button "Summary" at bounding box center [704, 91] width 53 height 17
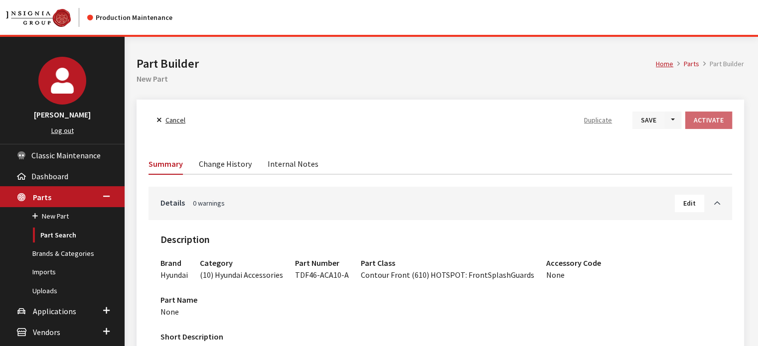
click at [648, 125] on button "Save" at bounding box center [648, 120] width 32 height 17
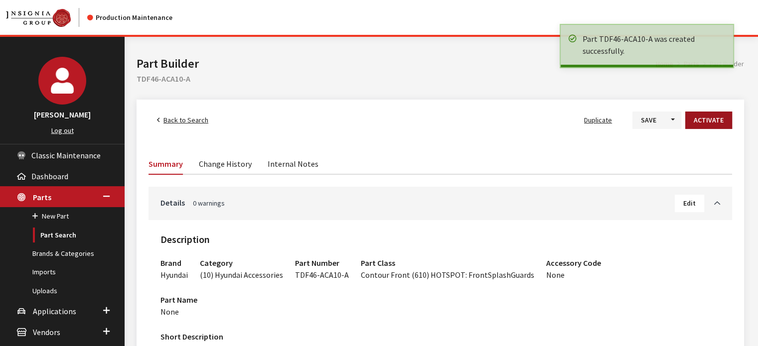
click at [703, 118] on button "Activate" at bounding box center [708, 120] width 47 height 17
click at [198, 123] on span "Back to Search" at bounding box center [185, 120] width 45 height 9
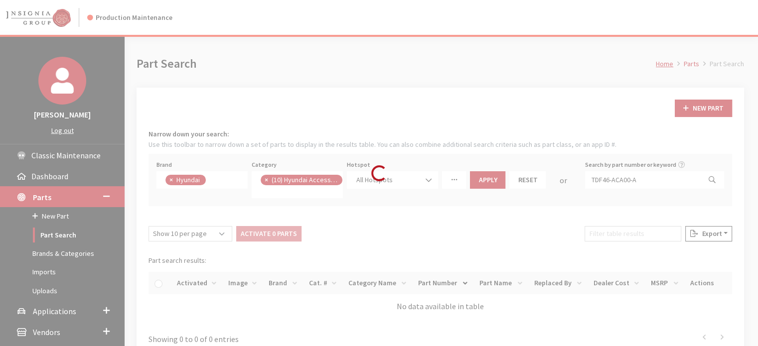
scroll to position [71, 0]
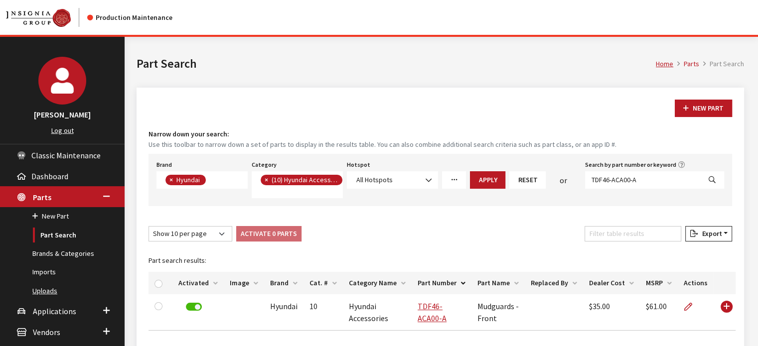
click at [66, 297] on link "Uploads" at bounding box center [62, 291] width 125 height 18
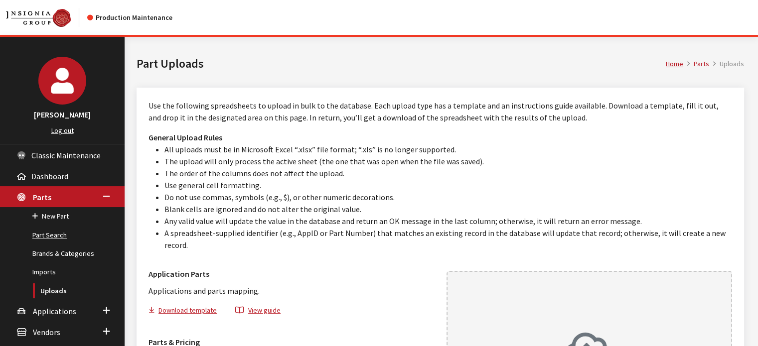
drag, startPoint x: 47, startPoint y: 237, endPoint x: 53, endPoint y: 240, distance: 6.9
click at [47, 237] on link "Part Search" at bounding box center [62, 235] width 125 height 18
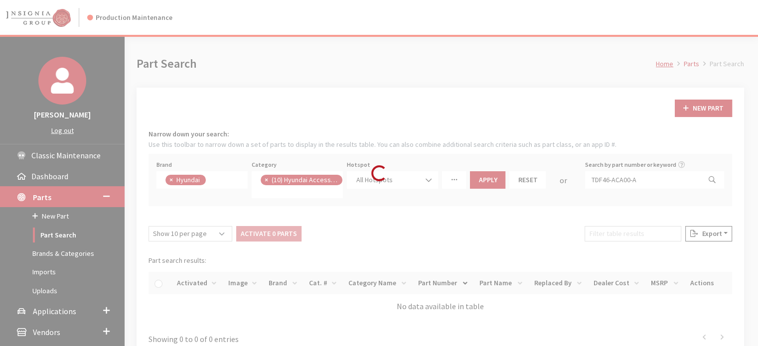
scroll to position [71, 0]
click at [632, 177] on div "Loading..." at bounding box center [379, 173] width 758 height 346
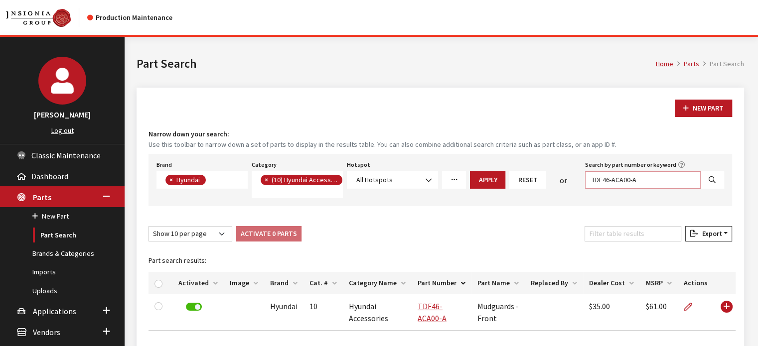
click at [604, 182] on input "TDF46-ACA00-A" at bounding box center [643, 179] width 116 height 17
click at [605, 182] on input "TDF46-ACA00-A" at bounding box center [643, 179] width 116 height 17
paste input "1F39-AM300"
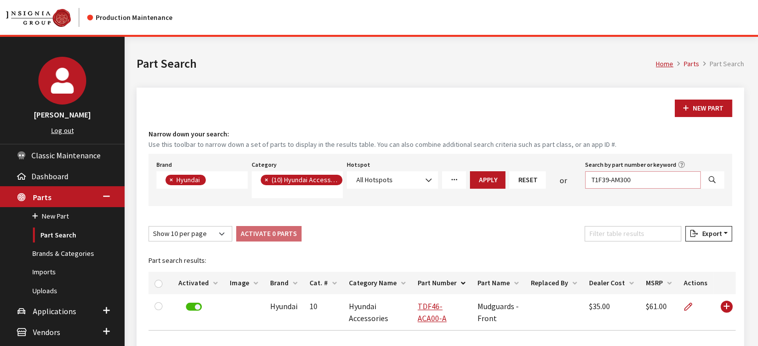
type input "T1F39-AM300"
select select
